Goal: Task Accomplishment & Management: Manage account settings

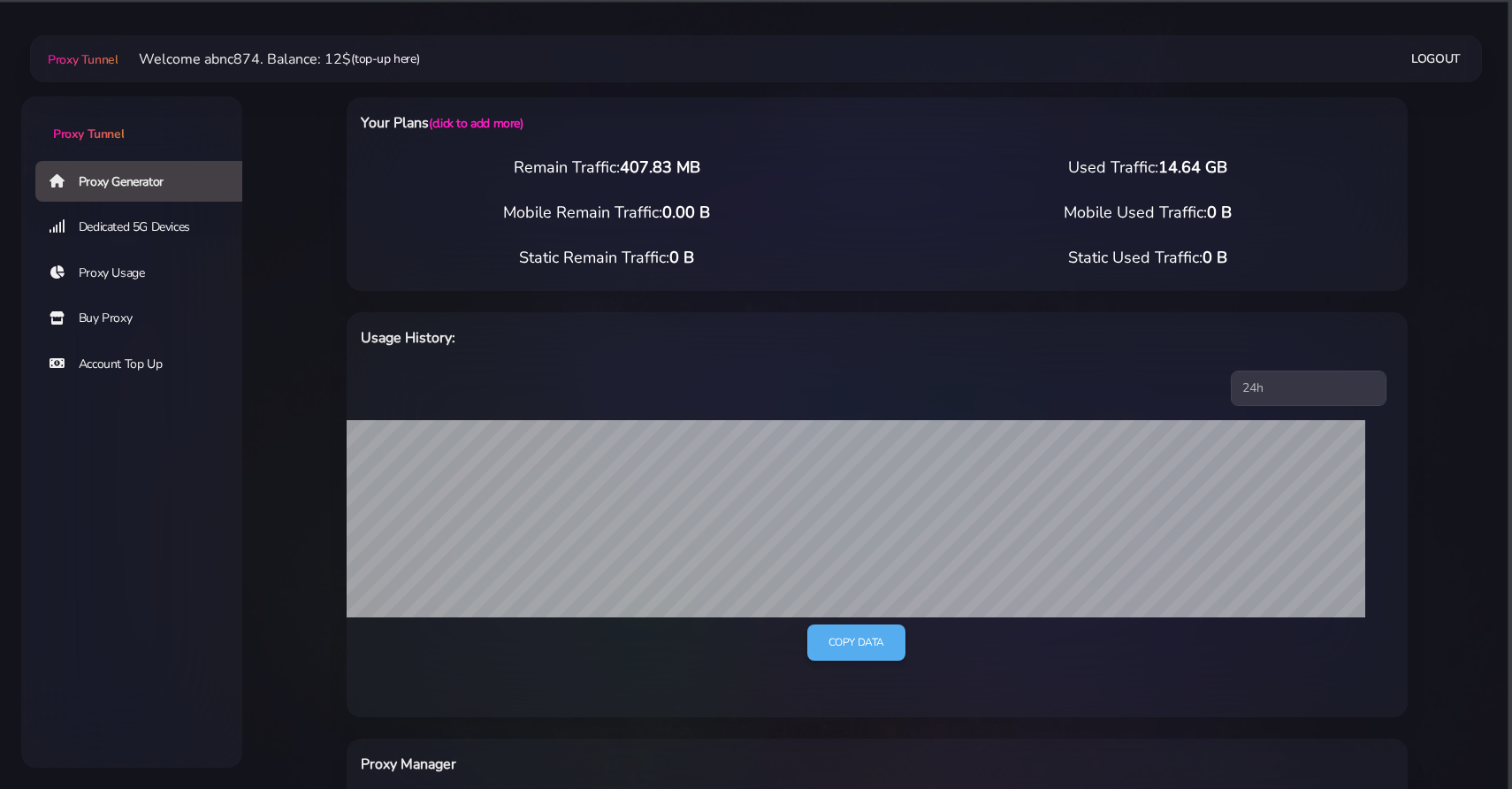
click at [386, 64] on link "(top-up here)" at bounding box center [384, 58] width 68 height 18
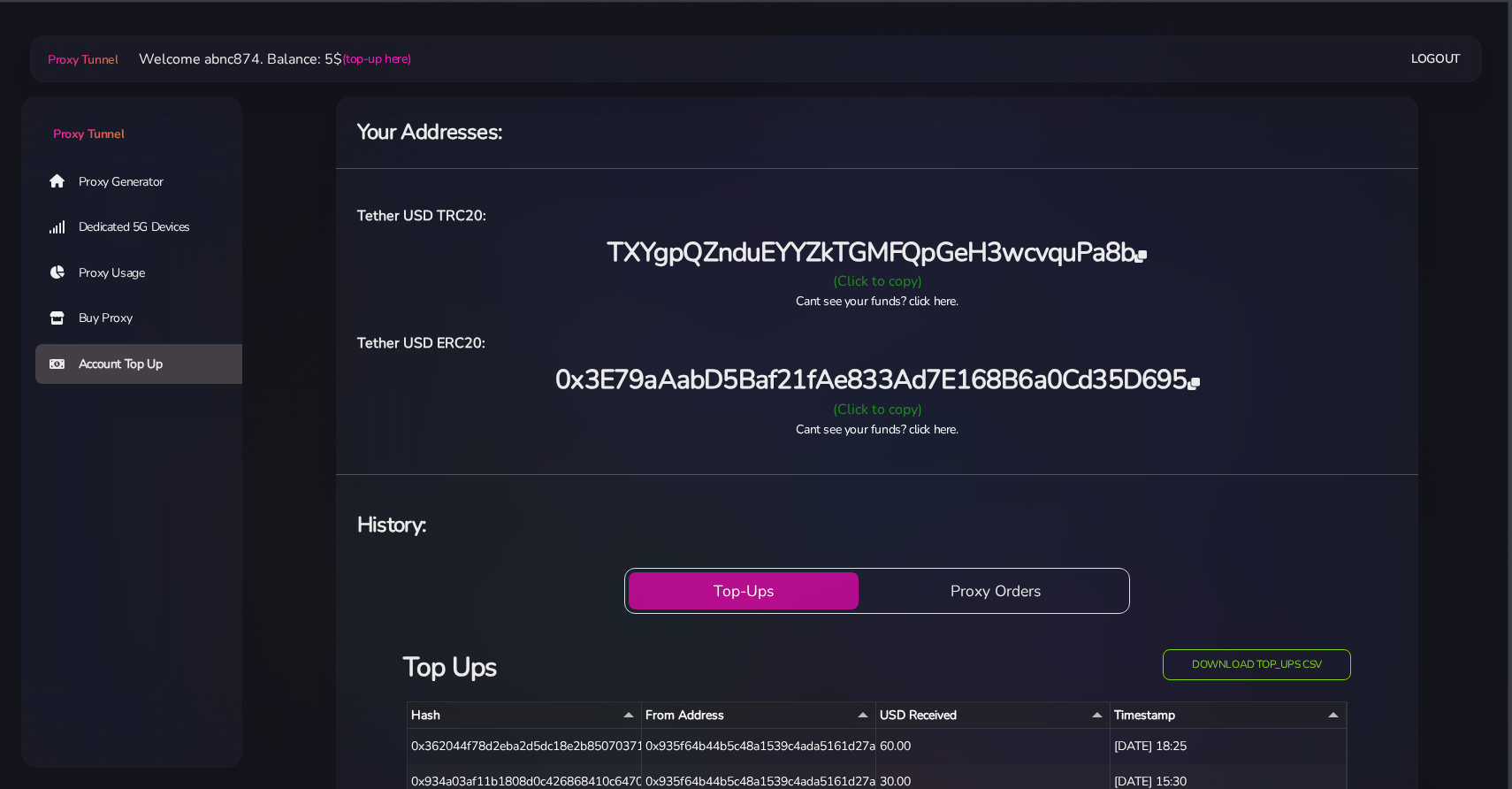
click at [1147, 257] on icon at bounding box center [1141, 256] width 11 height 12
click at [90, 136] on span "Proxy Tunnel" at bounding box center [89, 135] width 71 height 17
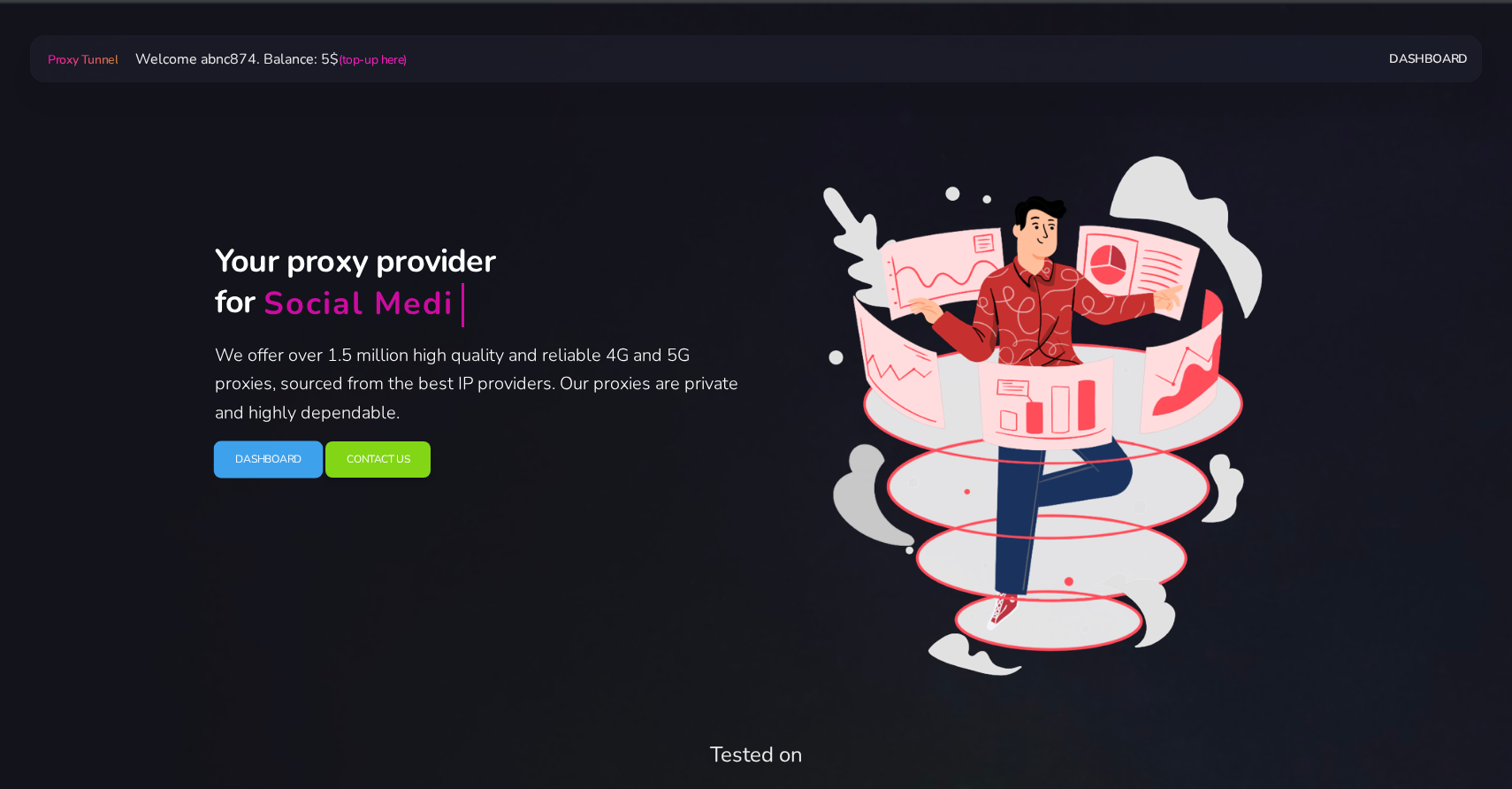
click at [280, 462] on link "Dashboard" at bounding box center [268, 460] width 110 height 37
